Goal: Task Accomplishment & Management: Complete application form

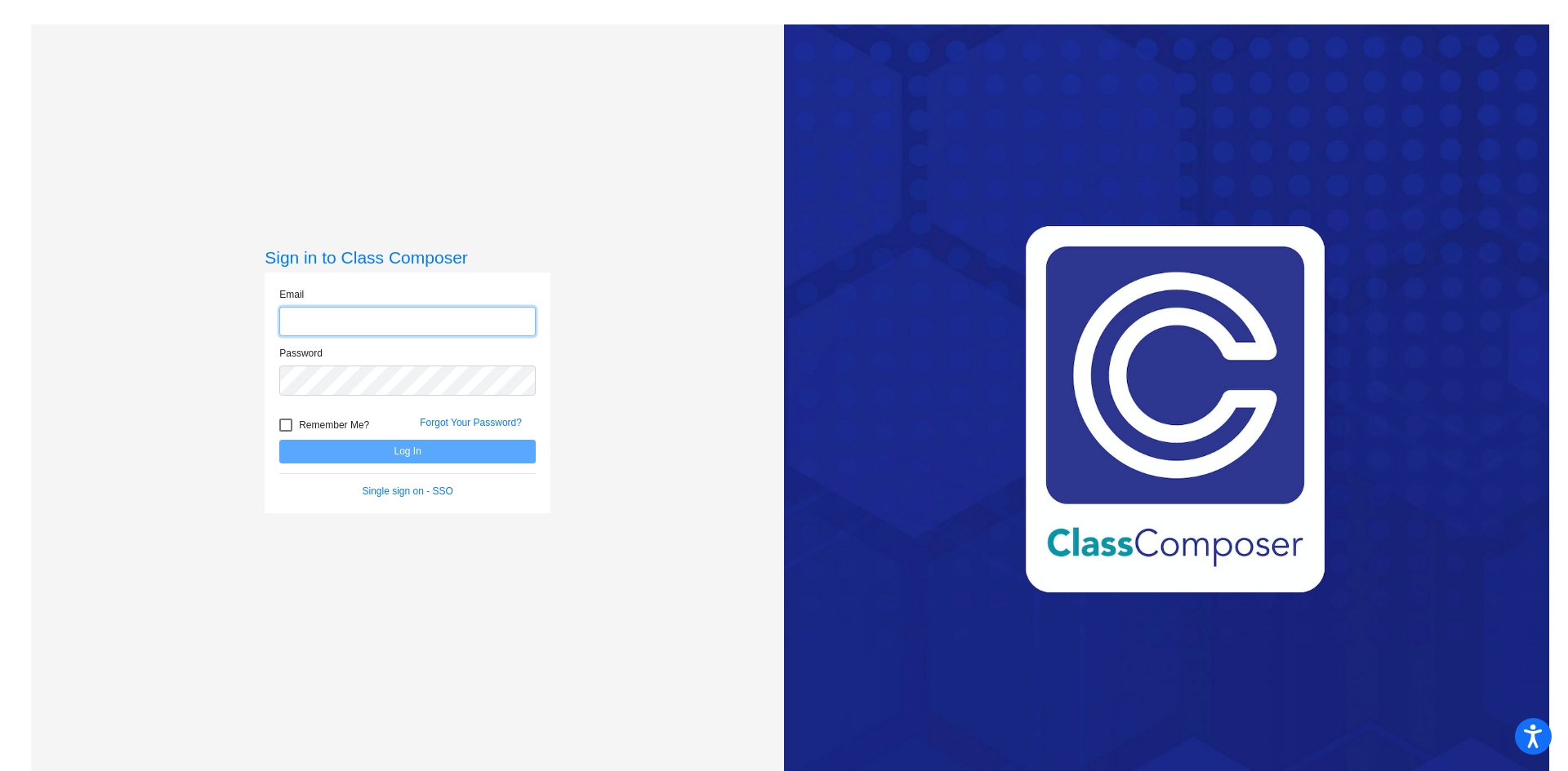
click at [299, 332] on input "email" at bounding box center [407, 321] width 256 height 30
type input "[EMAIL_ADDRESS][DOMAIN_NAME]"
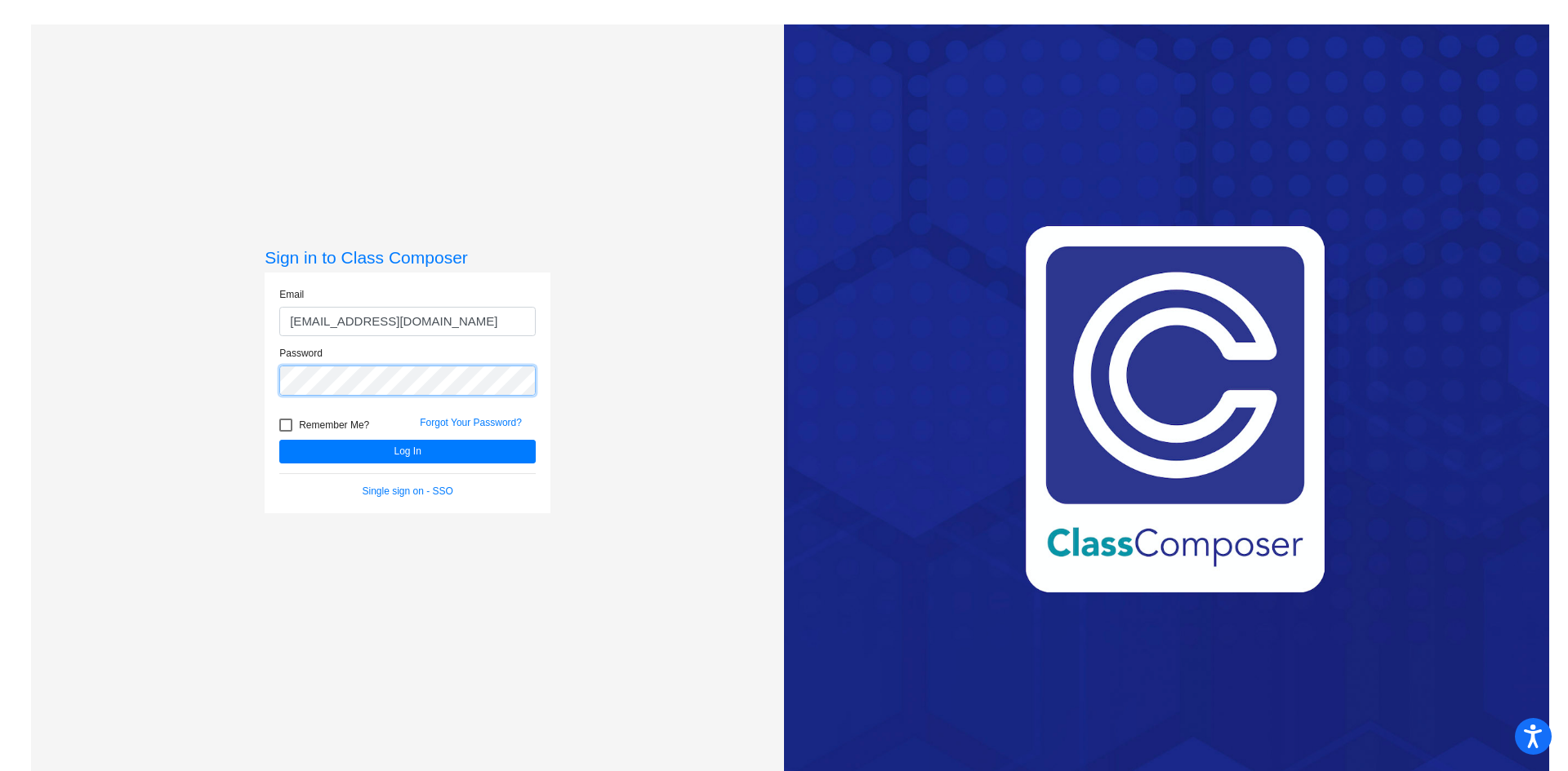
click at [279, 440] on button "Log In" at bounding box center [407, 452] width 256 height 24
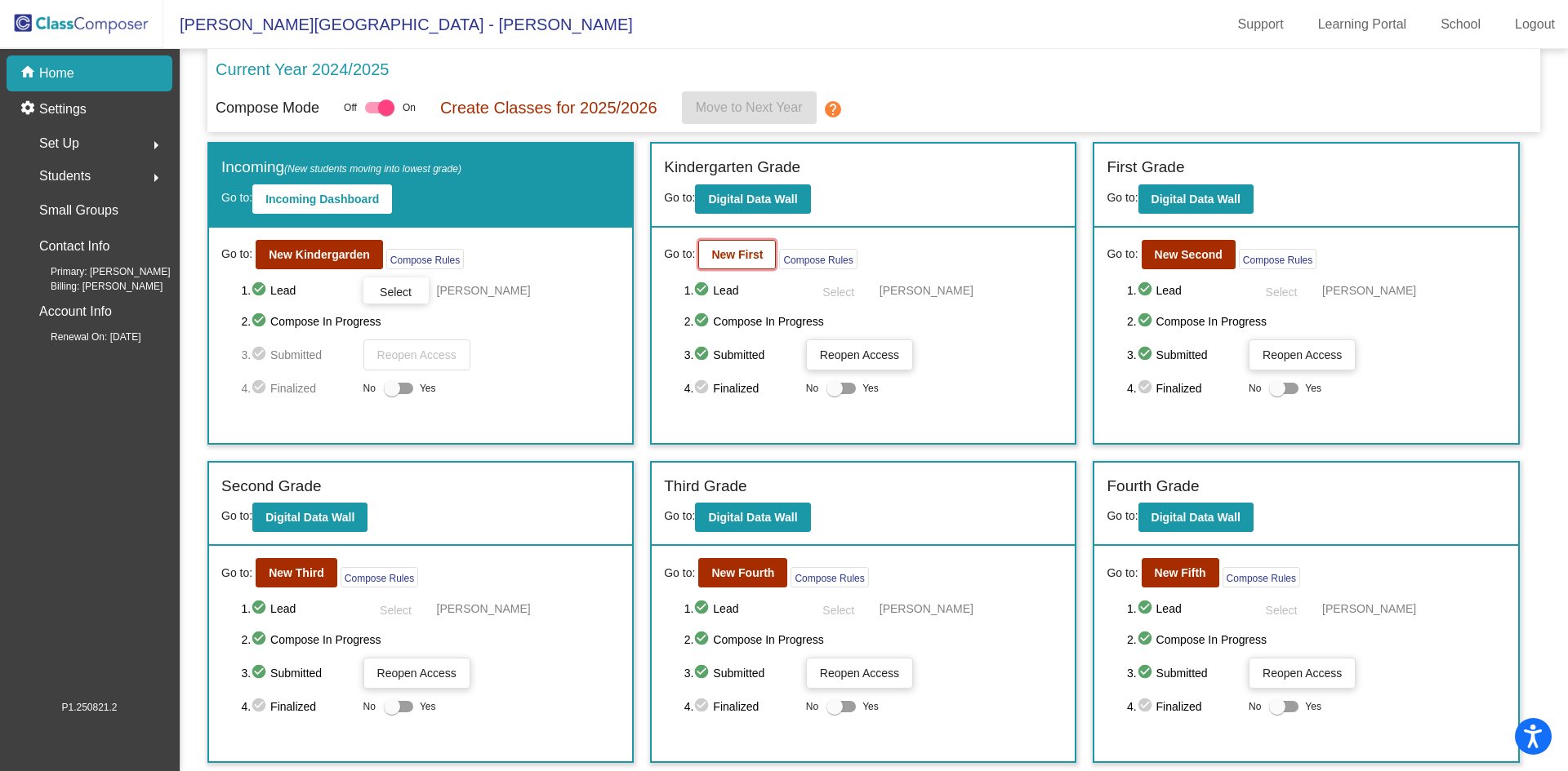
click at [739, 261] on button "New First" at bounding box center [737, 254] width 78 height 29
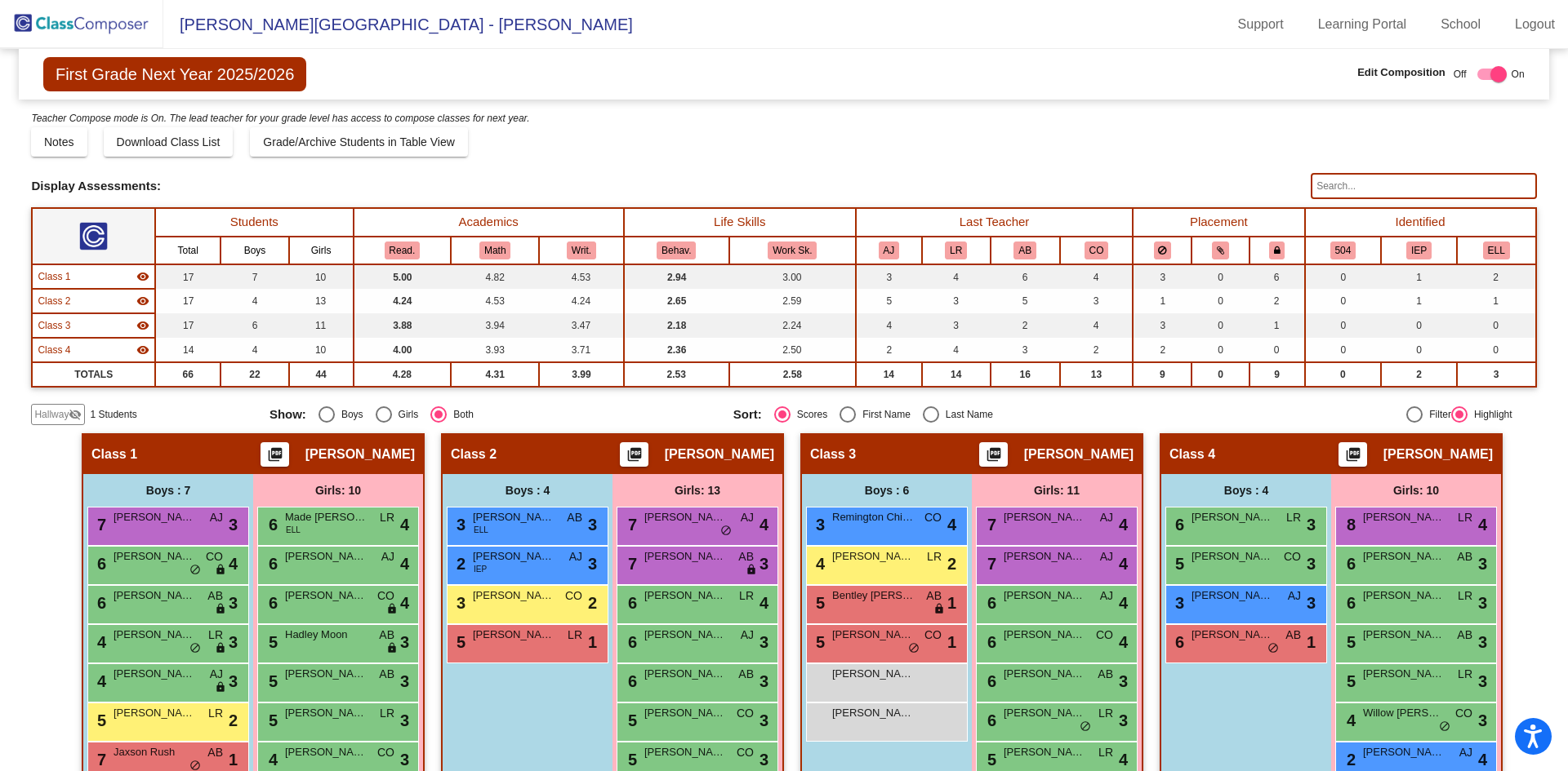
click at [100, 420] on span "1 Students" at bounding box center [113, 414] width 46 height 15
click at [76, 419] on mat-icon "visibility_off" at bounding box center [75, 414] width 13 height 13
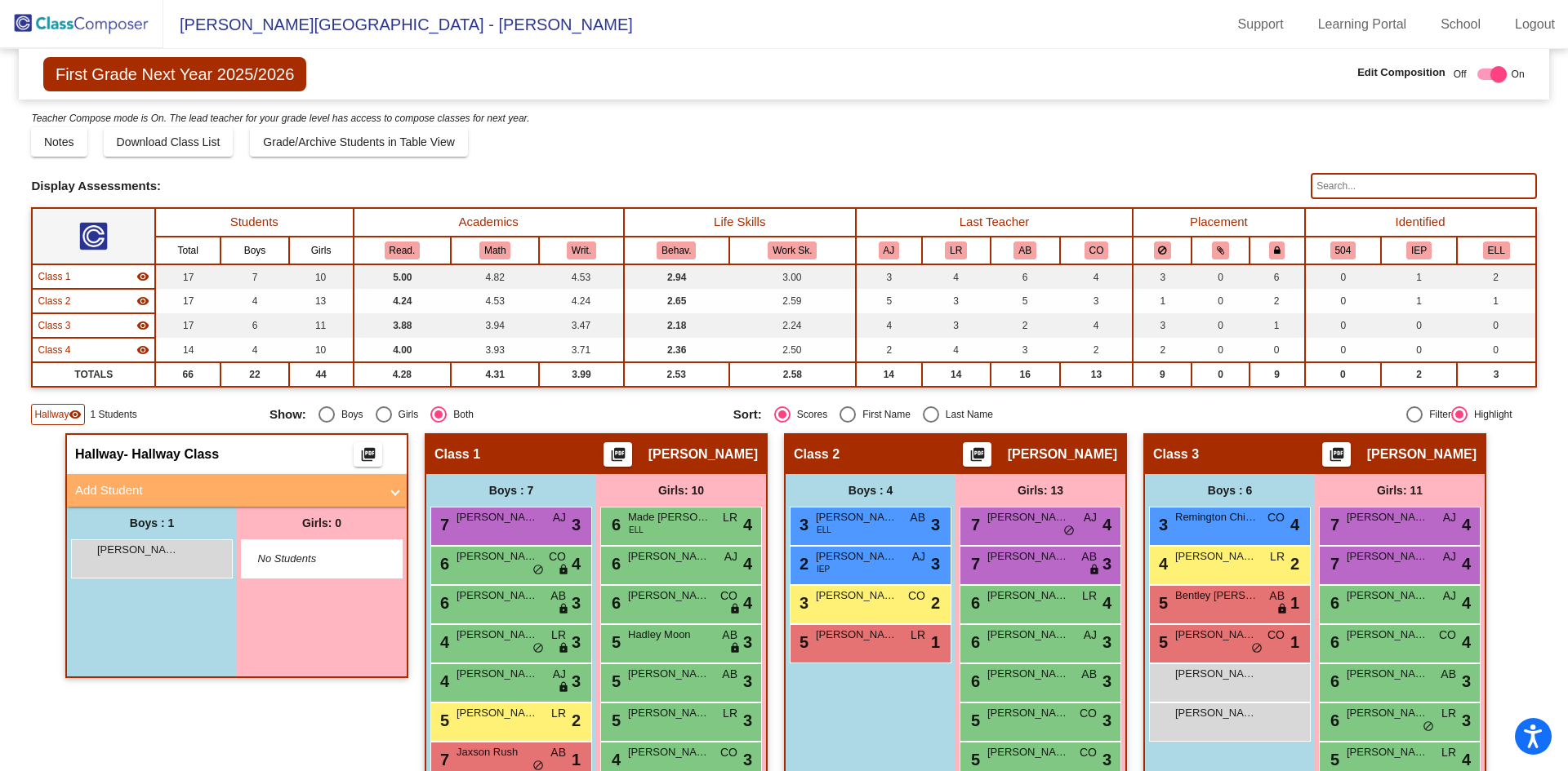
click at [81, 416] on mat-icon "visibility" at bounding box center [75, 414] width 13 height 13
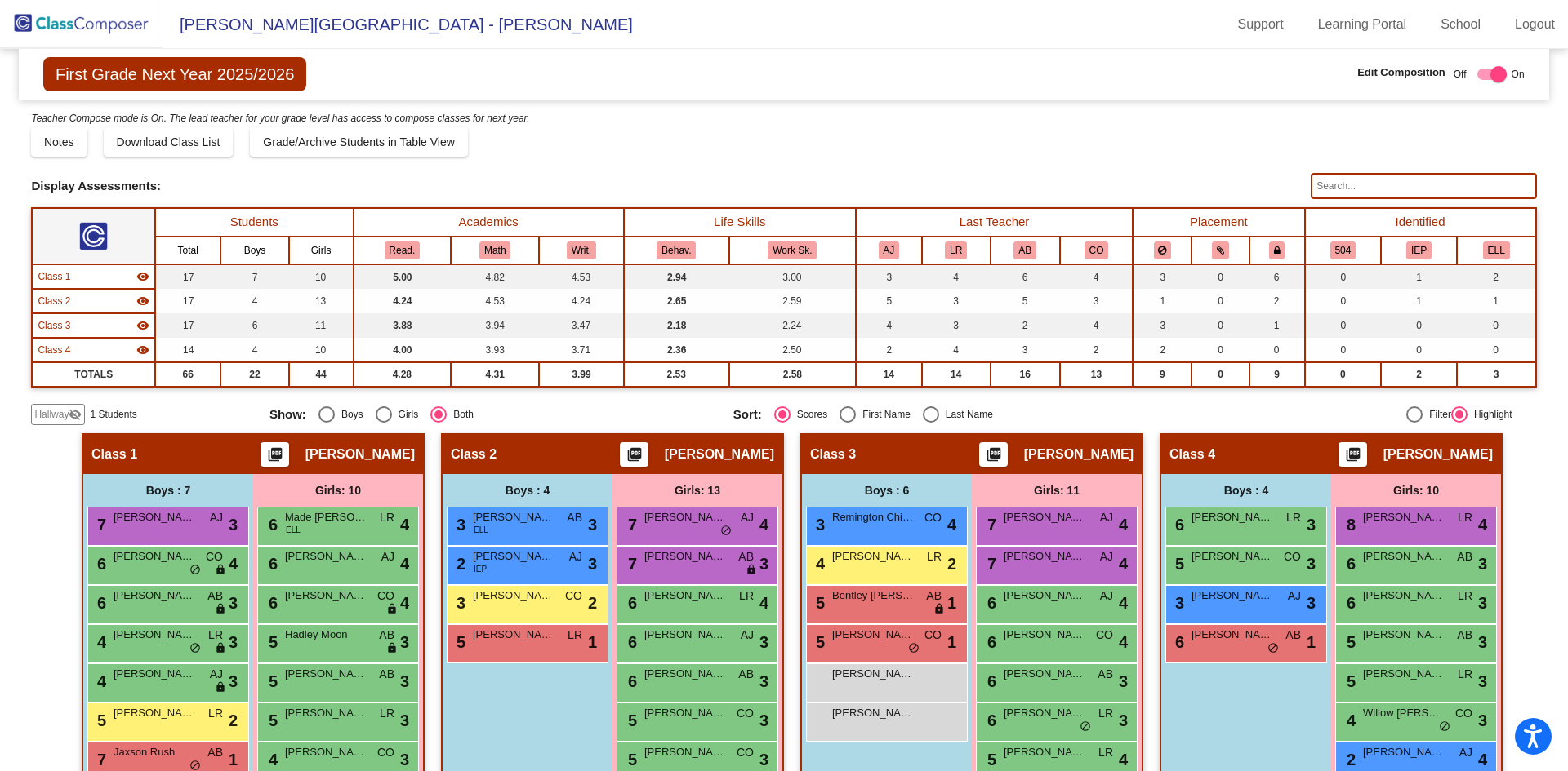
scroll to position [271, 0]
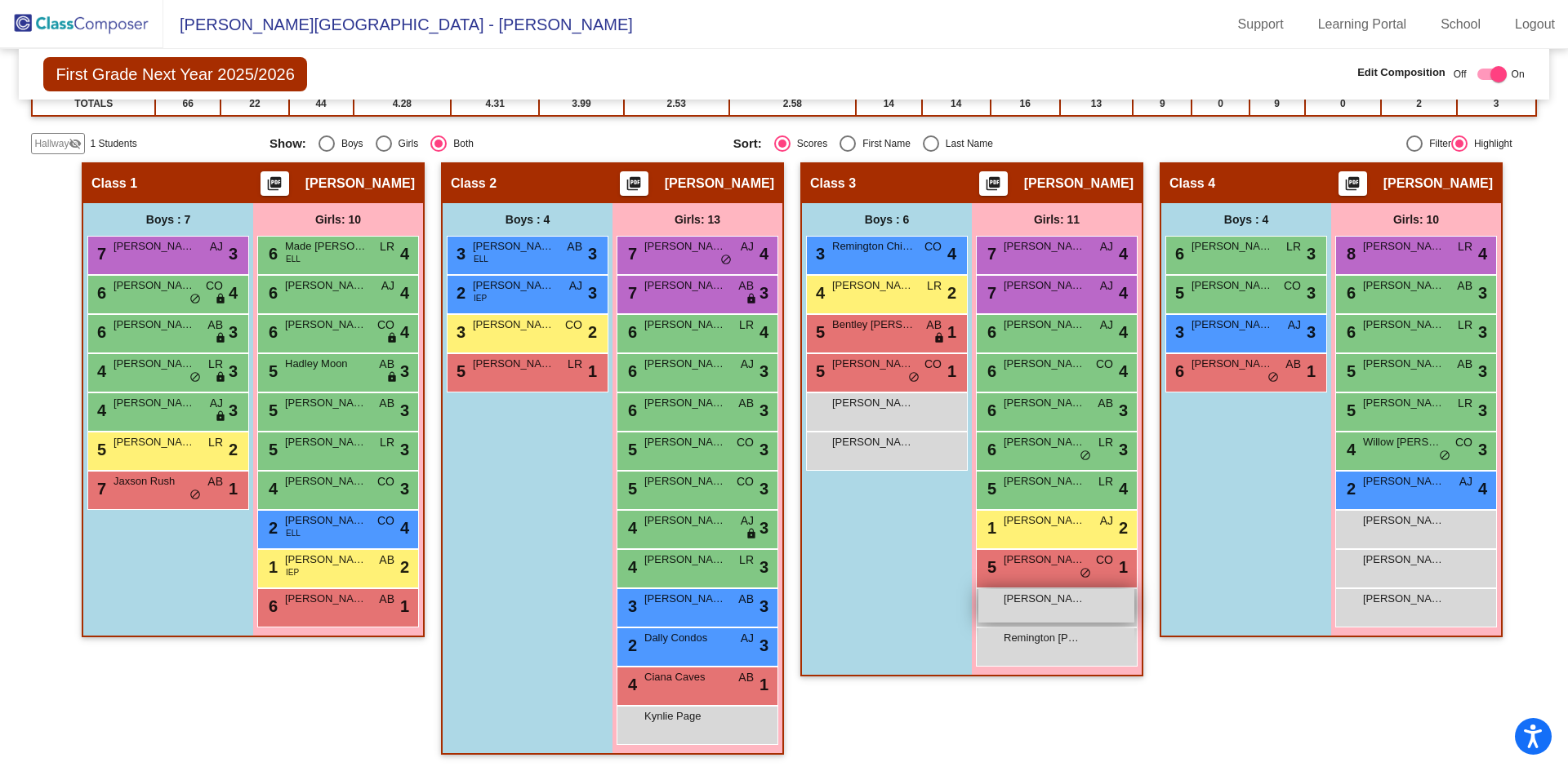
click at [1060, 606] on span "[PERSON_NAME]" at bounding box center [1044, 599] width 81 height 16
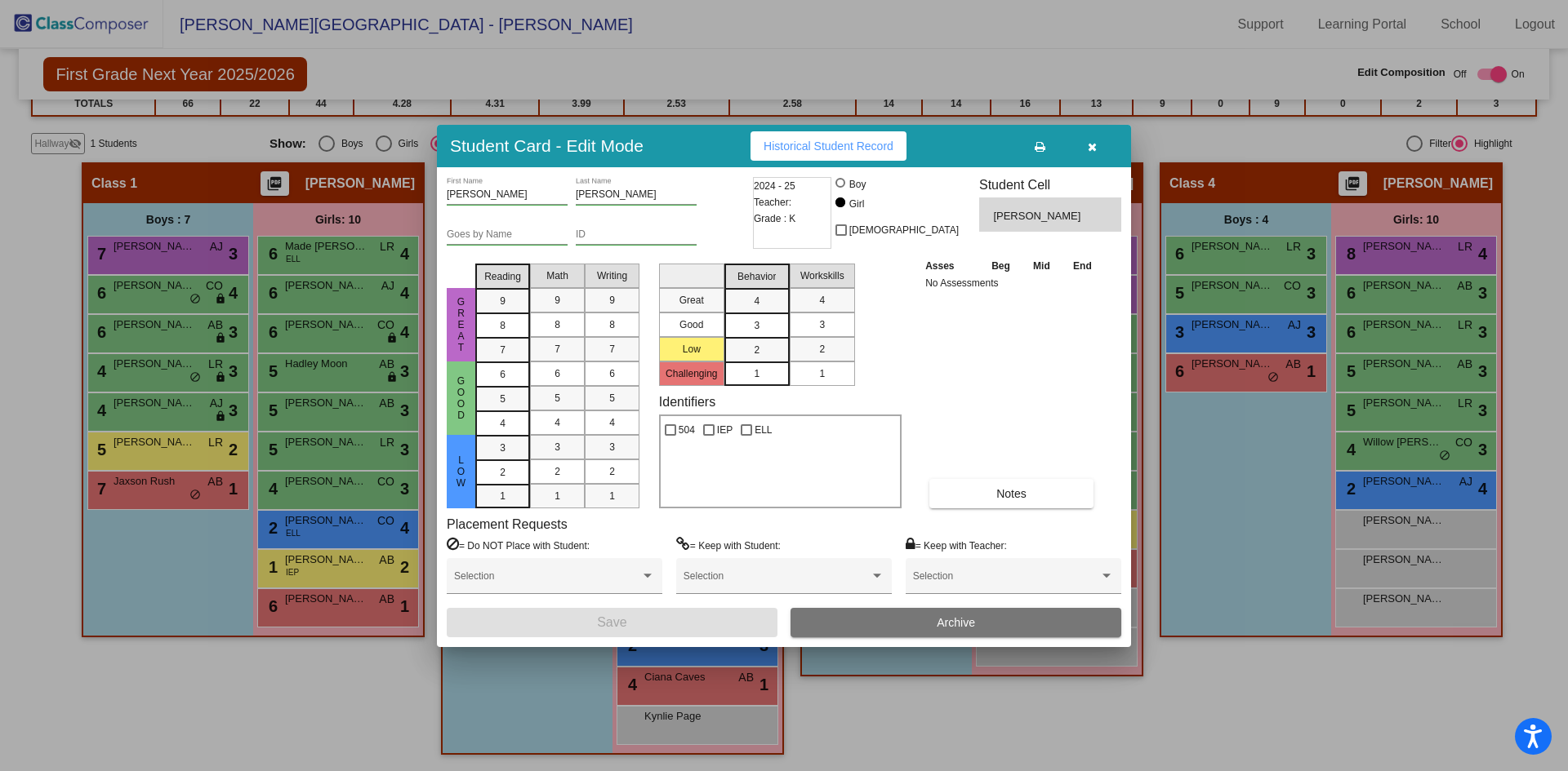
click at [990, 623] on button "Archive" at bounding box center [955, 623] width 331 height 29
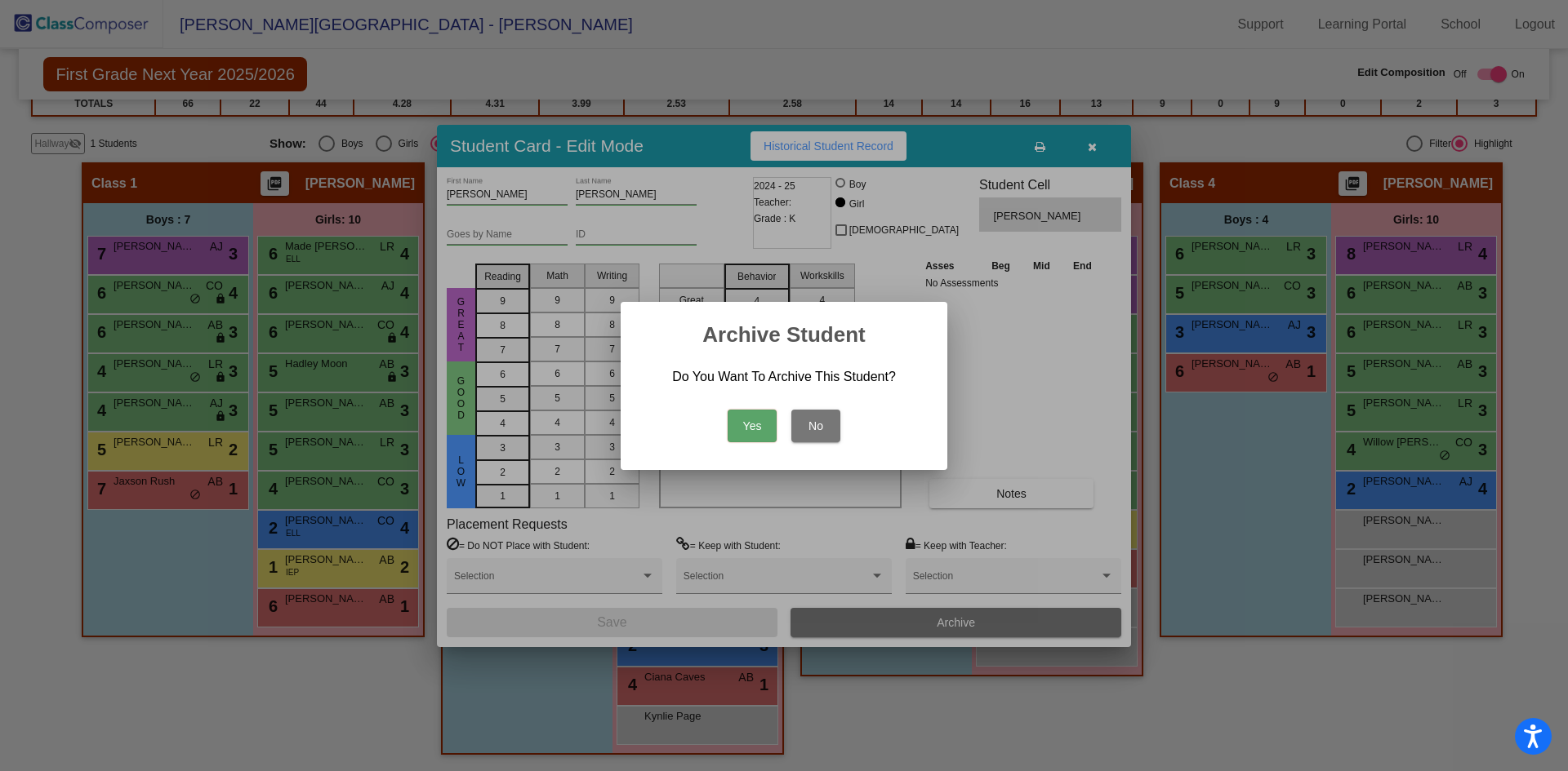
click at [759, 420] on button "Yes" at bounding box center [751, 426] width 49 height 33
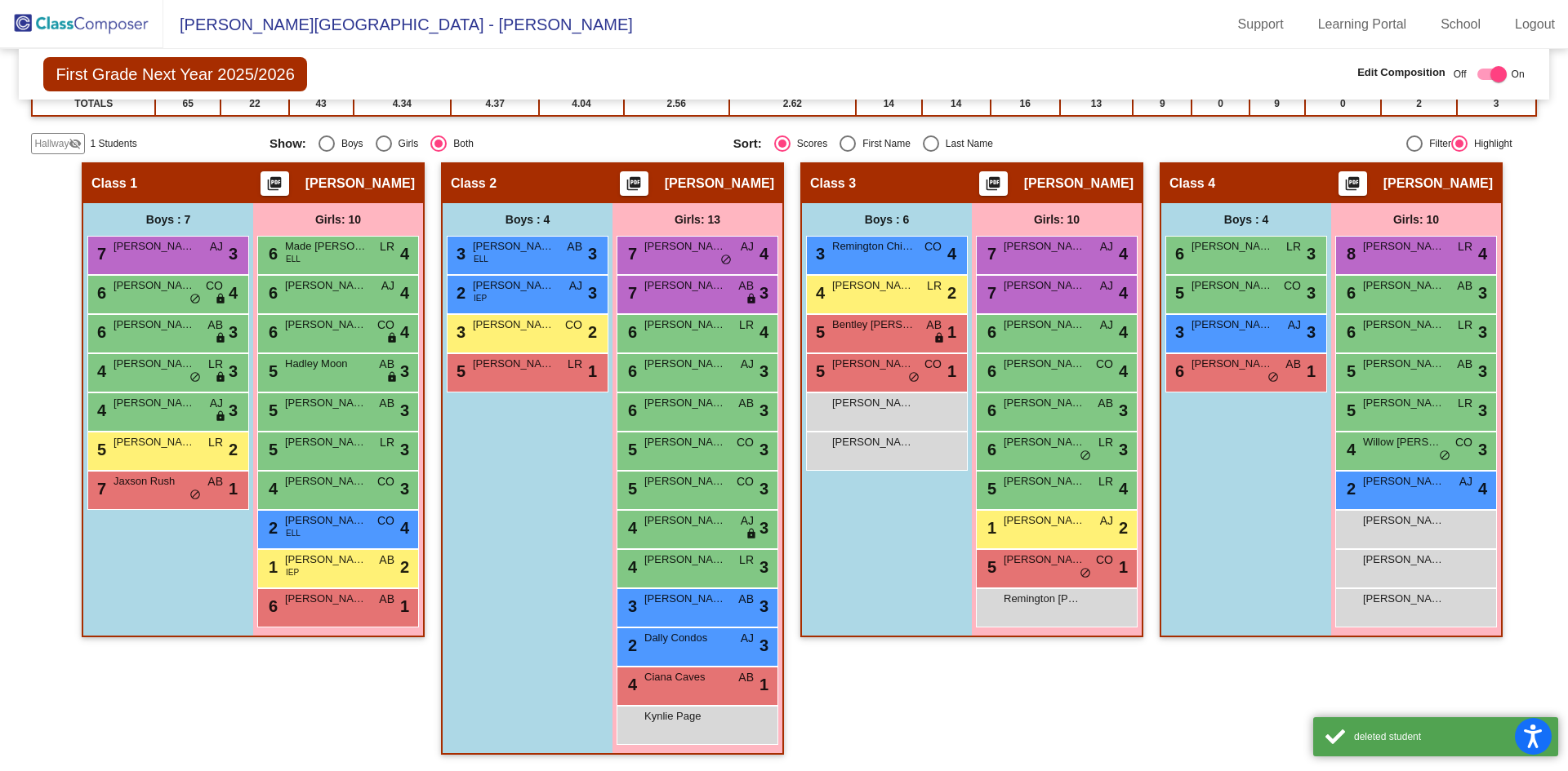
click at [60, 28] on img at bounding box center [81, 24] width 164 height 48
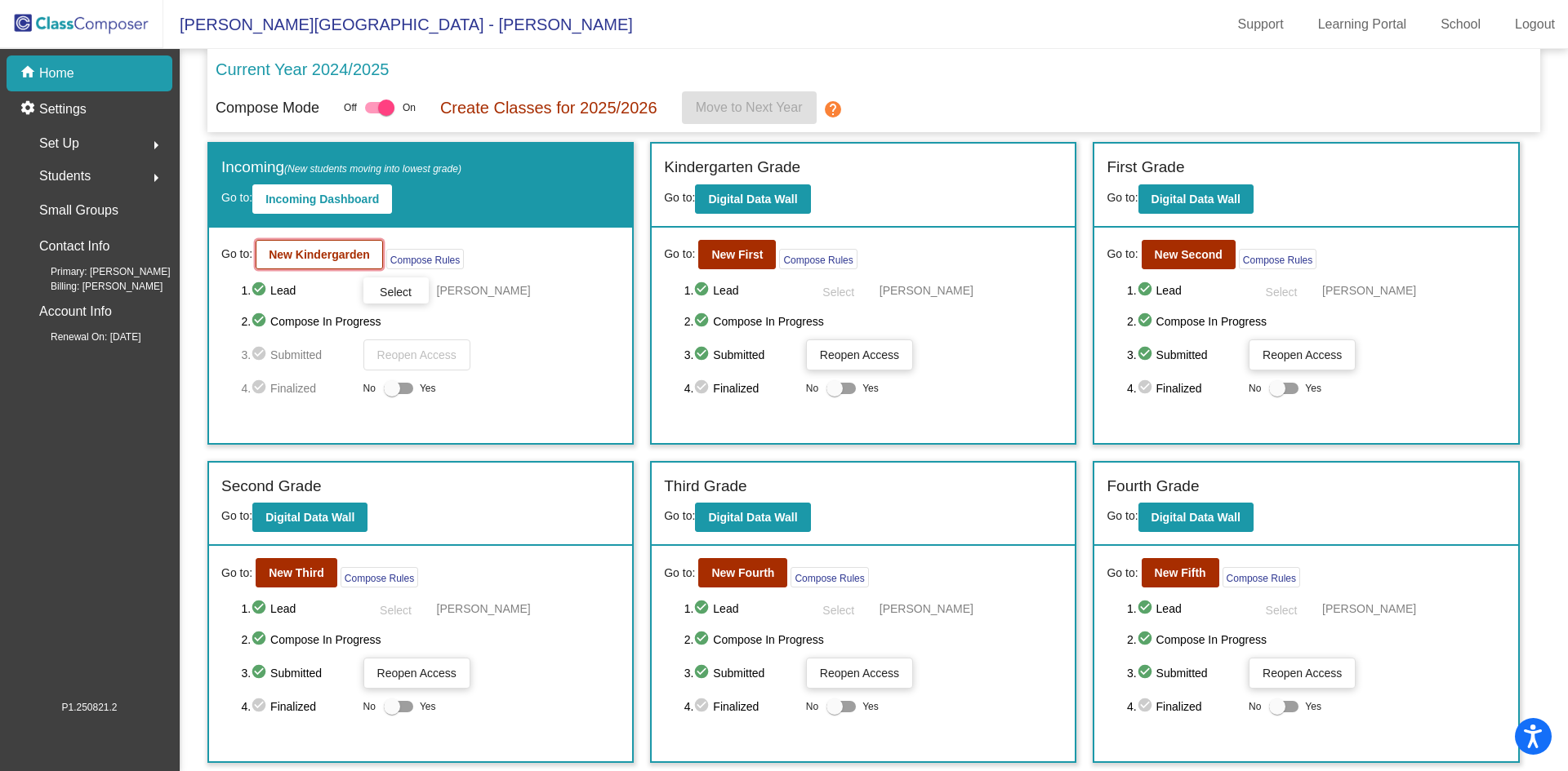
click at [331, 254] on b "New Kindergarden" at bounding box center [319, 254] width 101 height 13
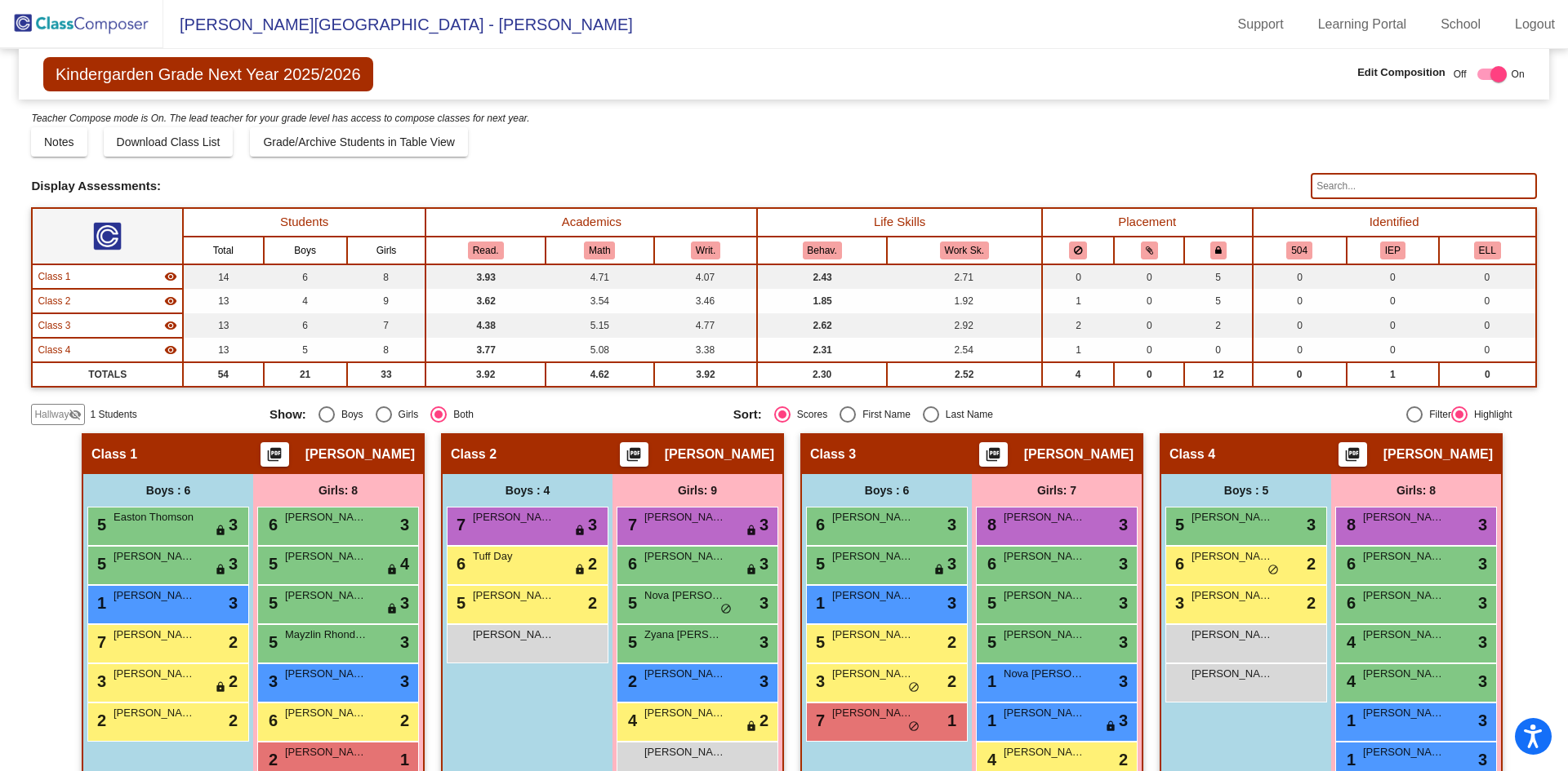
click at [45, 422] on span "Hallway" at bounding box center [51, 414] width 34 height 15
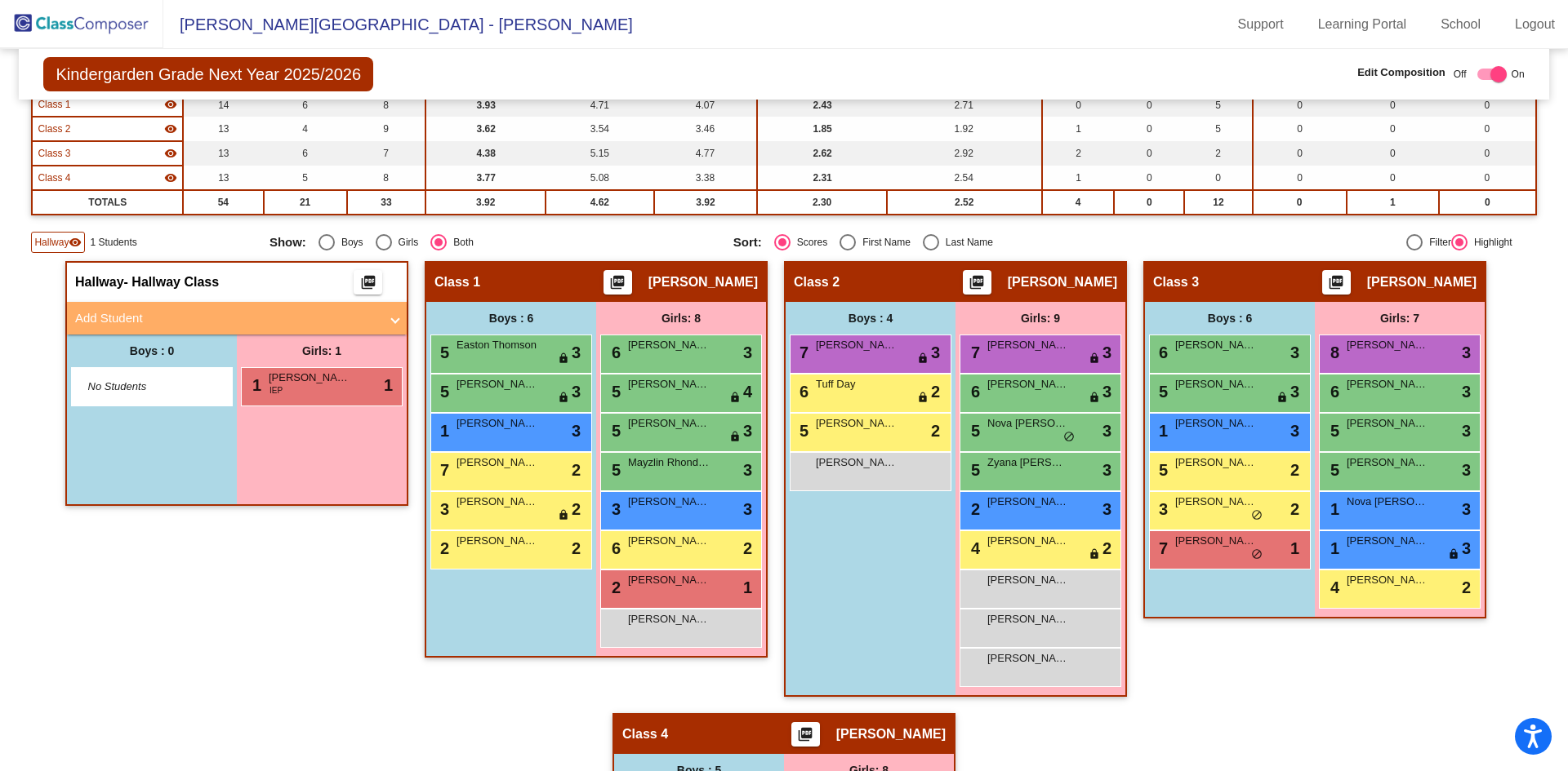
scroll to position [119, 0]
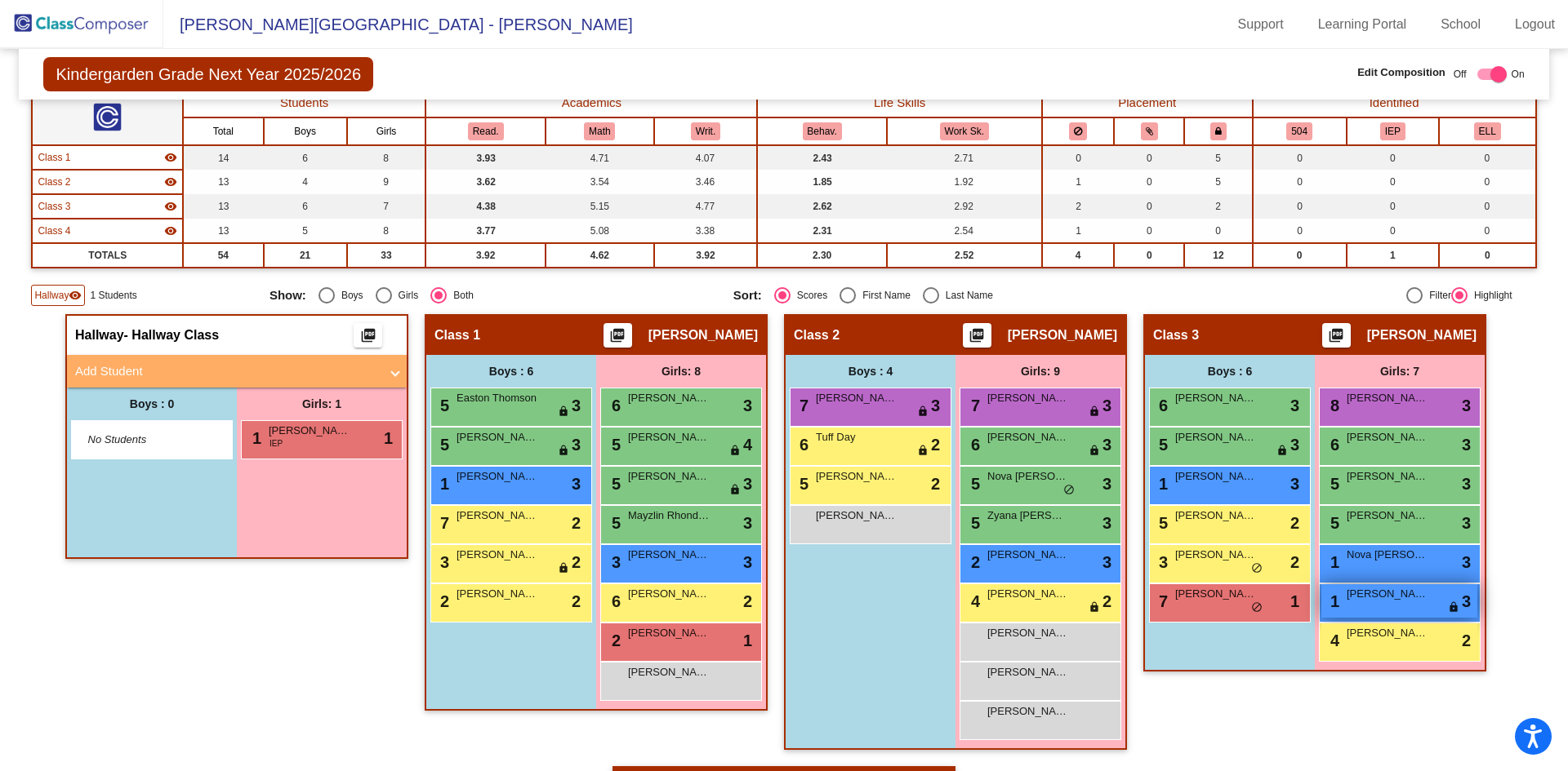
click at [1437, 601] on div "1 [PERSON_NAME] lock do_not_disturb_alt 3" at bounding box center [1399, 601] width 156 height 33
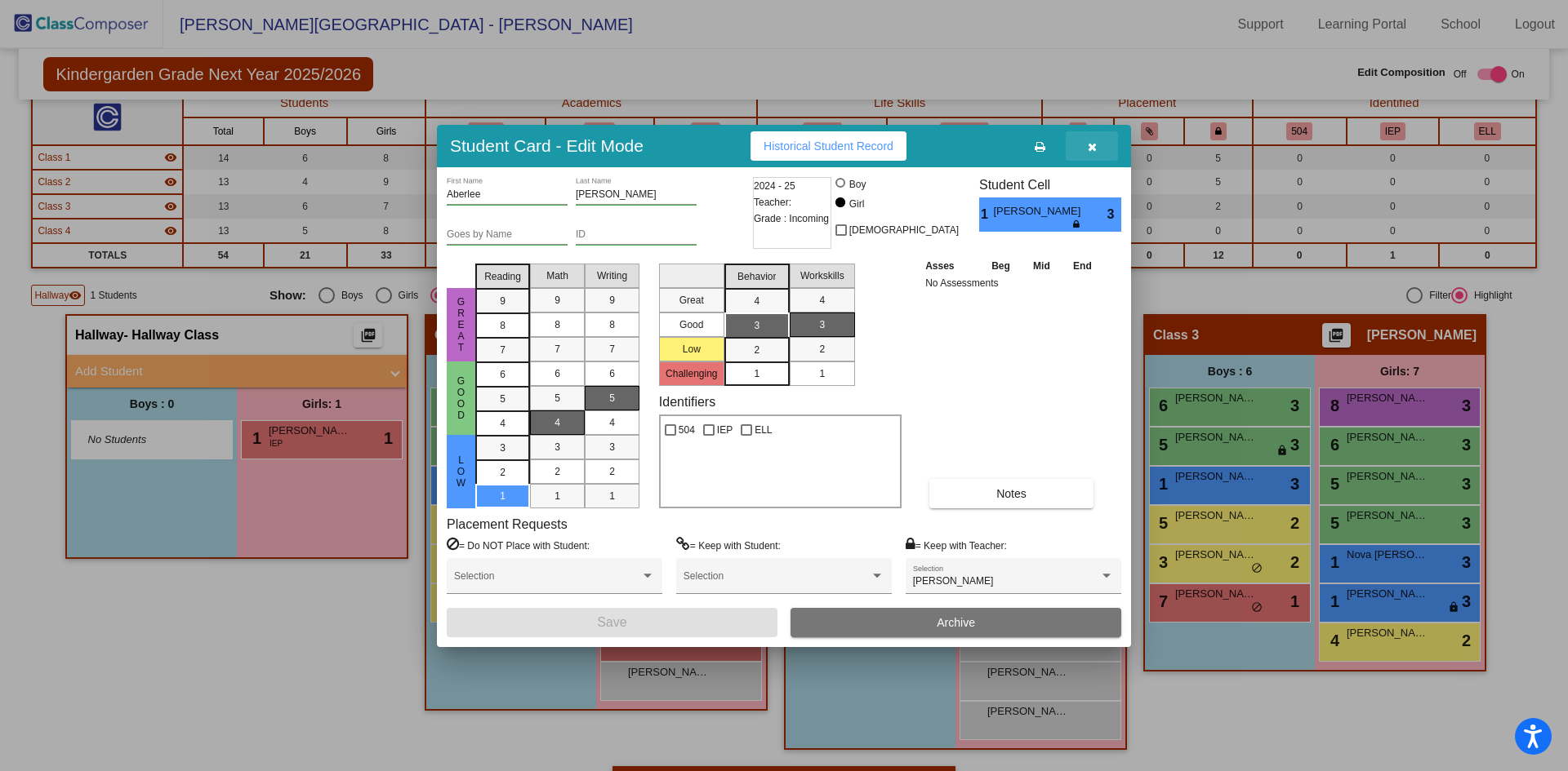
click at [1094, 147] on icon "button" at bounding box center [1092, 146] width 9 height 11
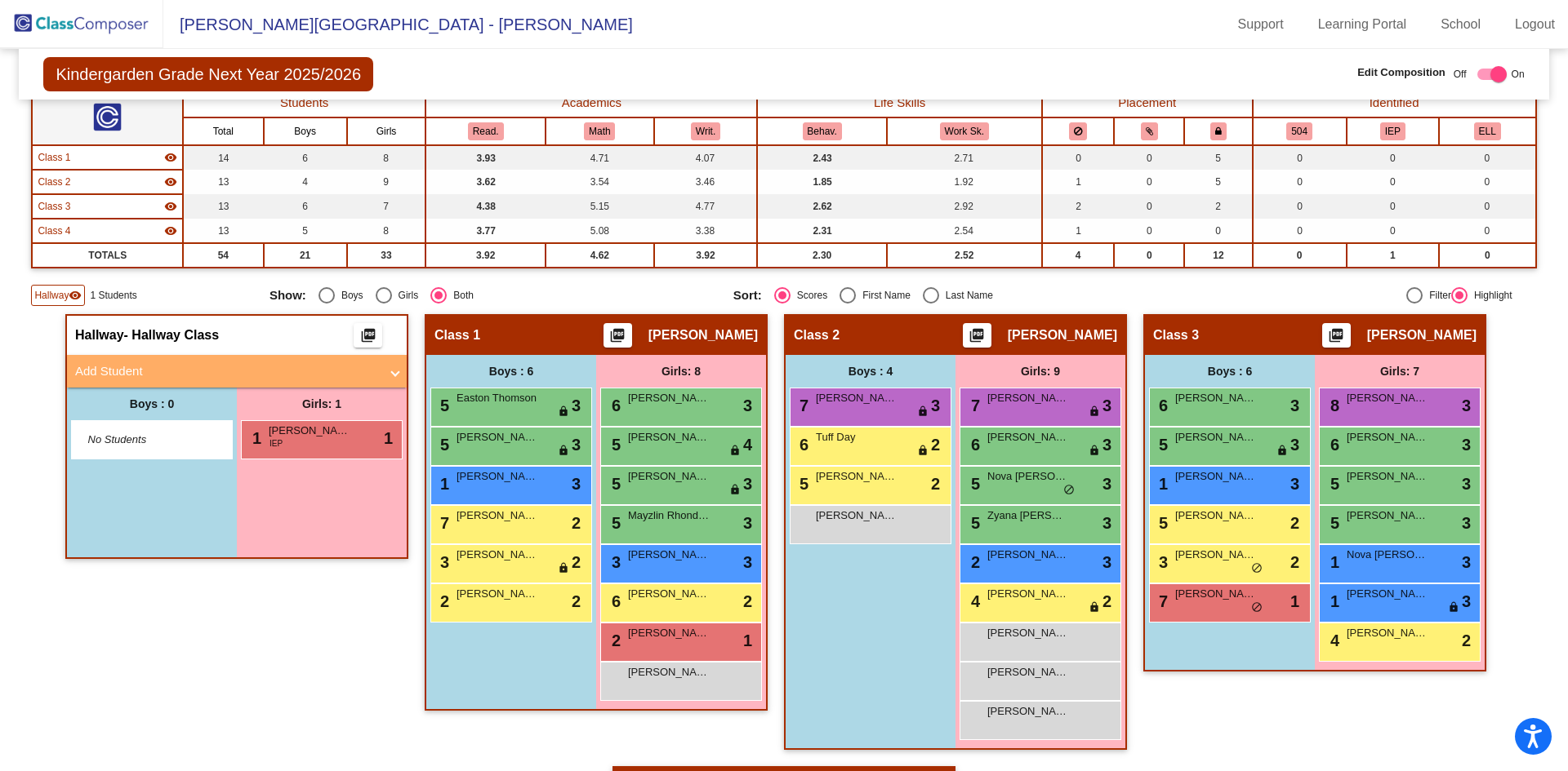
click at [222, 371] on mat-panel-title "Add Student" at bounding box center [227, 372] width 303 height 19
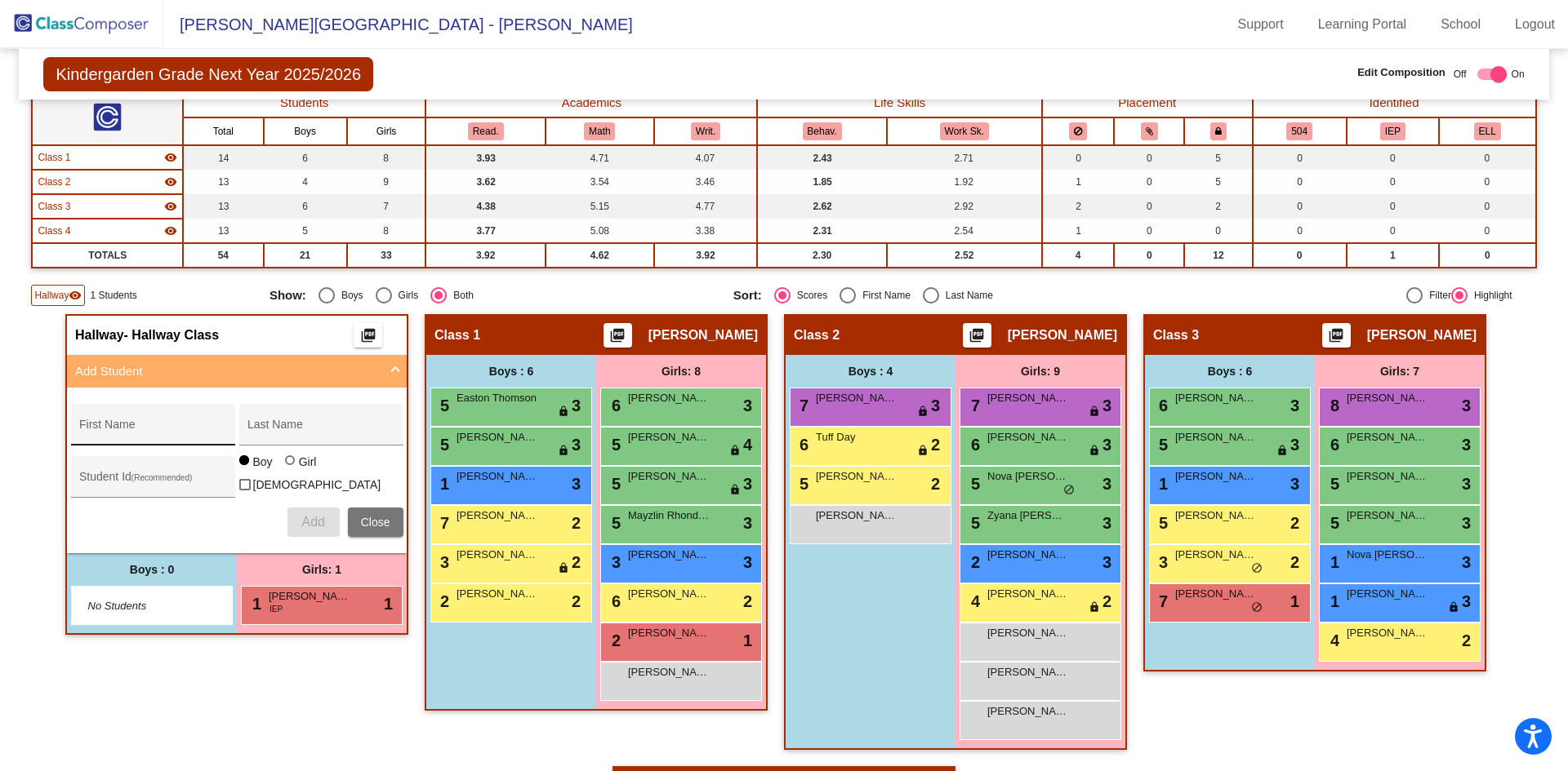
click at [201, 430] on input "First Name" at bounding box center [153, 431] width 147 height 13
type input "[PERSON_NAME]"
click at [290, 460] on div at bounding box center [290, 460] width 0 height 0
click at [290, 469] on input "Girl" at bounding box center [290, 469] width 1 height 1
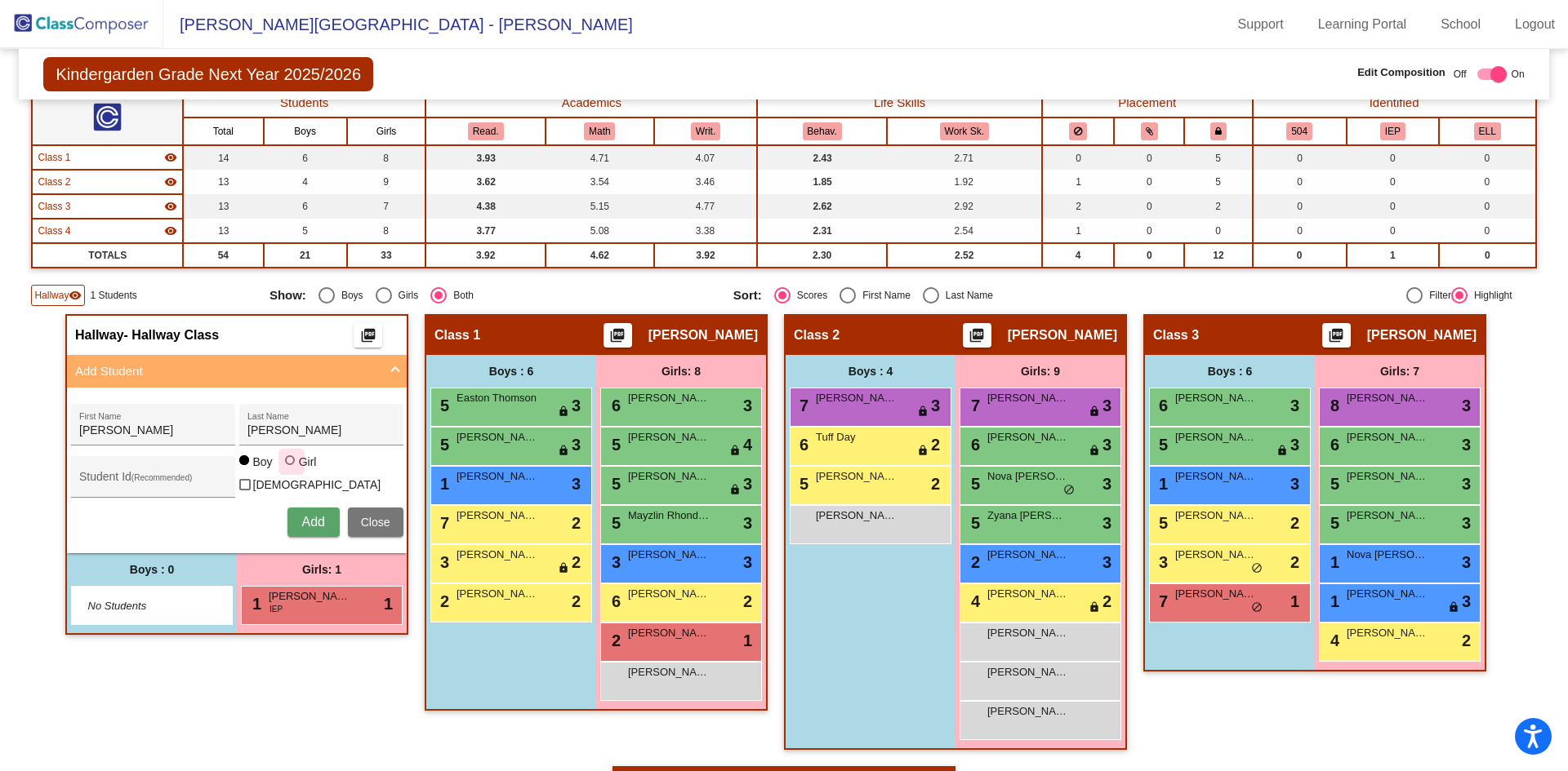
radio input "true"
click at [314, 517] on span "Add" at bounding box center [313, 522] width 23 height 14
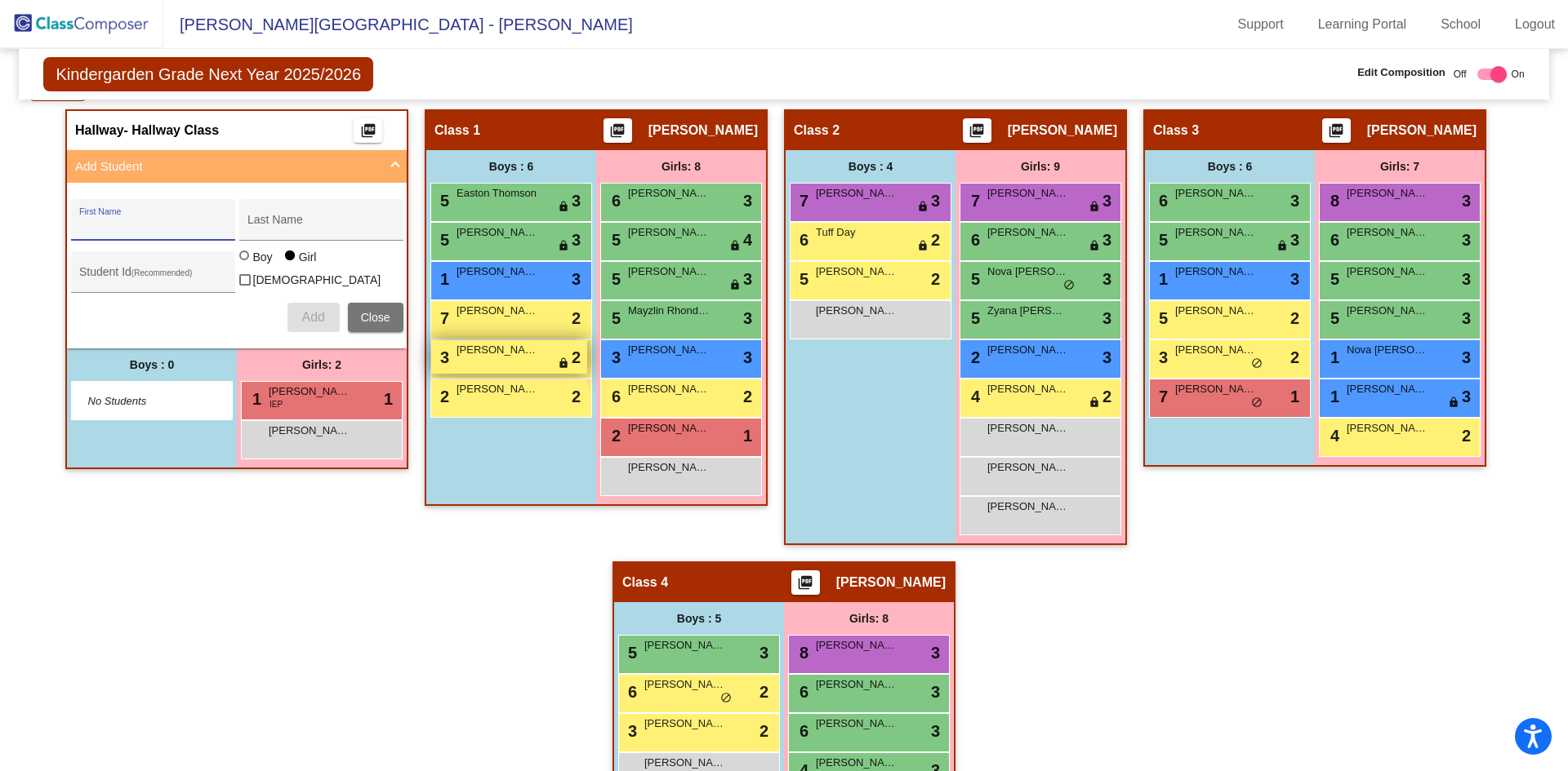
scroll to position [200, 0]
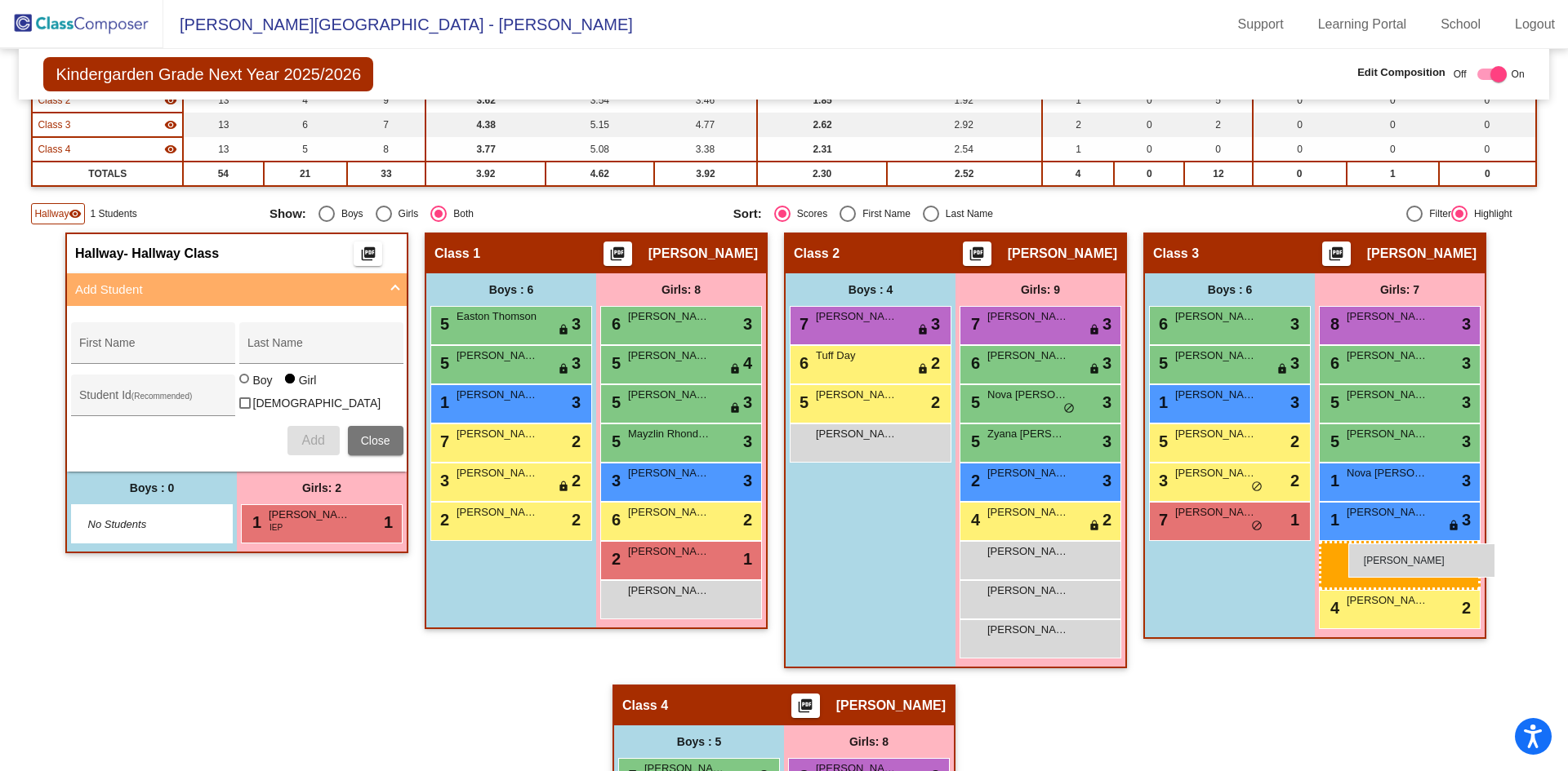
drag, startPoint x: 271, startPoint y: 553, endPoint x: 1348, endPoint y: 544, distance: 1077.0
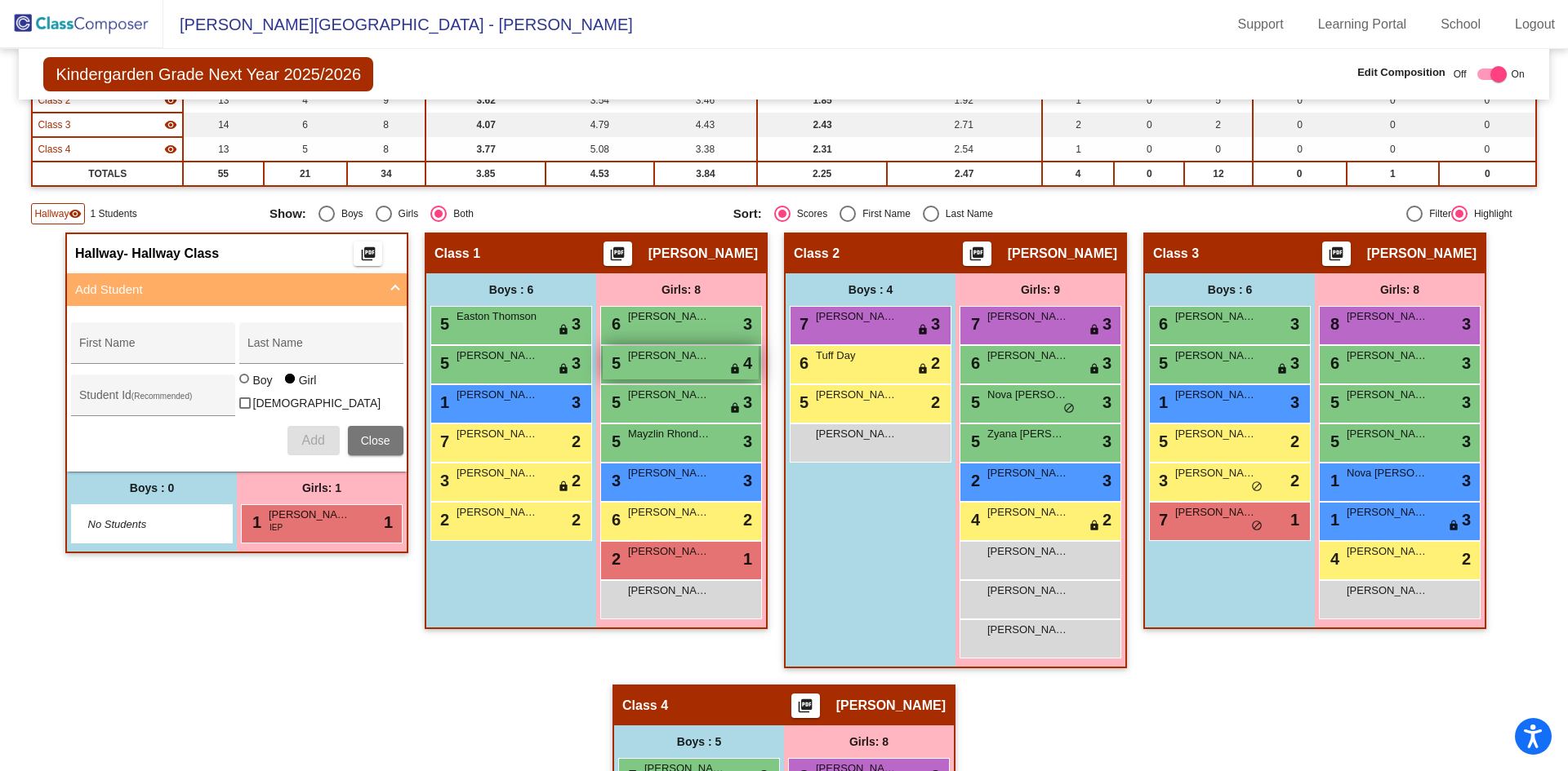
click at [705, 360] on div "5 [PERSON_NAME] lock do_not_disturb_alt 4" at bounding box center [680, 362] width 156 height 33
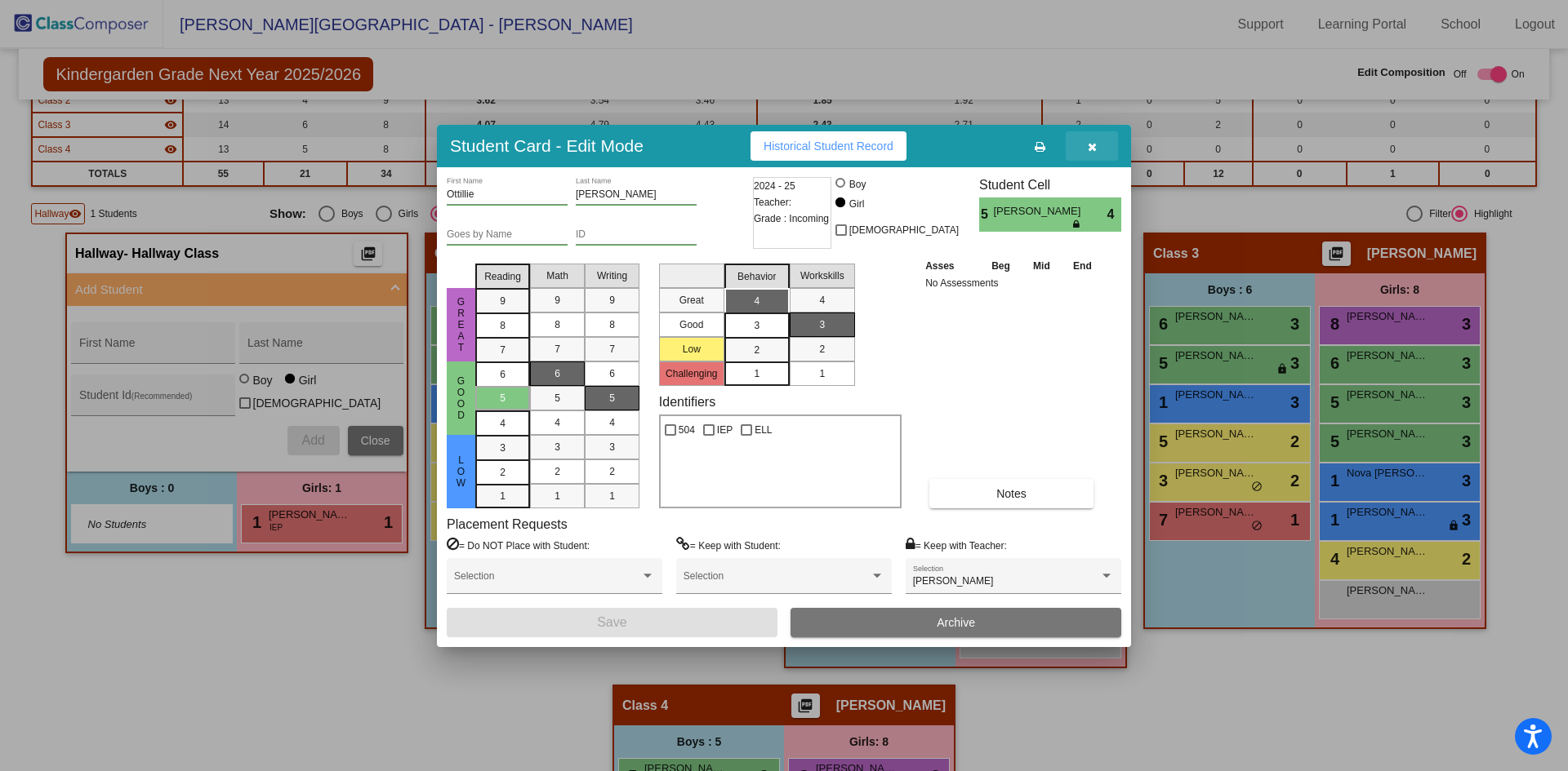
click at [1094, 148] on icon "button" at bounding box center [1092, 146] width 9 height 11
